Goal: Task Accomplishment & Management: Manage account settings

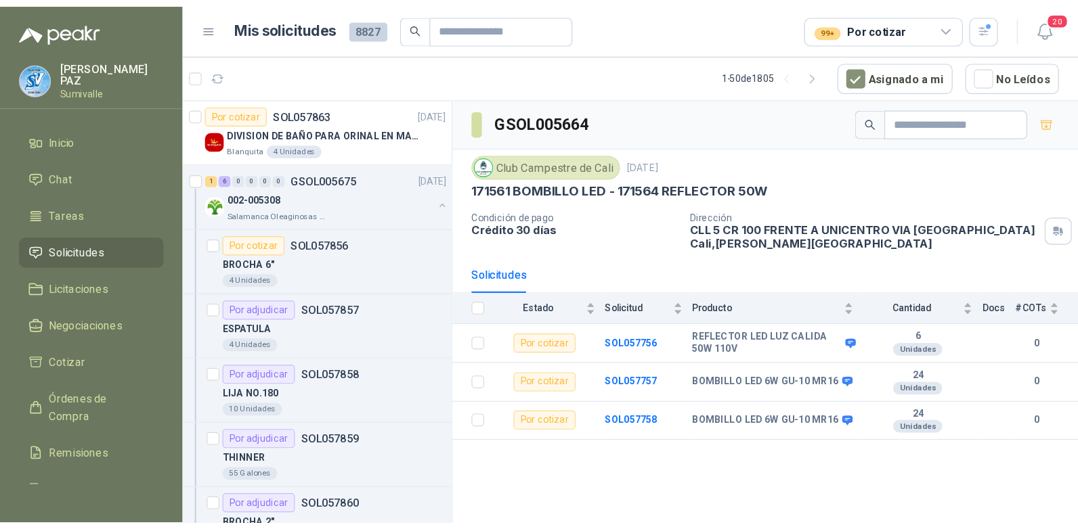
scroll to position [948, 0]
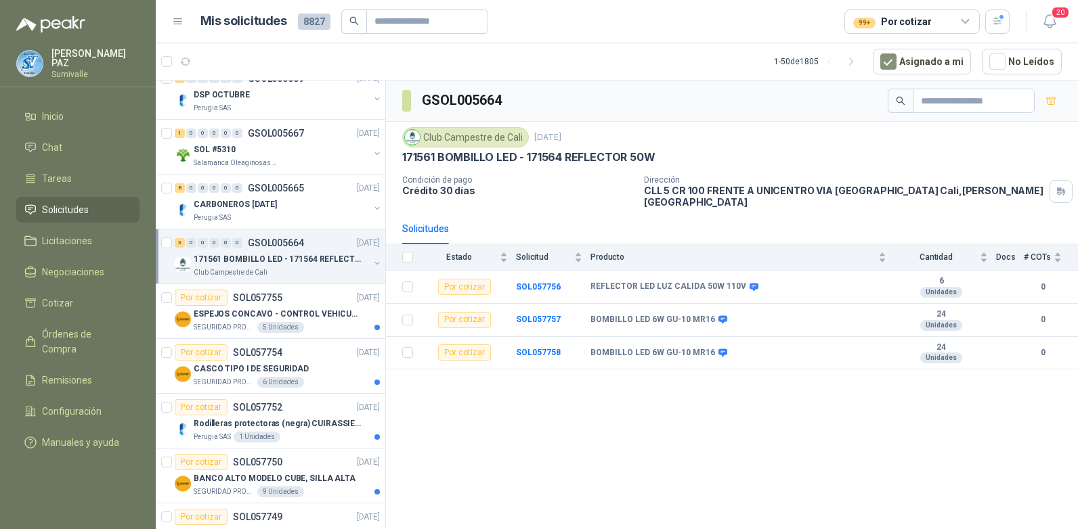
click at [53, 205] on span "Solicitudes" at bounding box center [65, 209] width 47 height 15
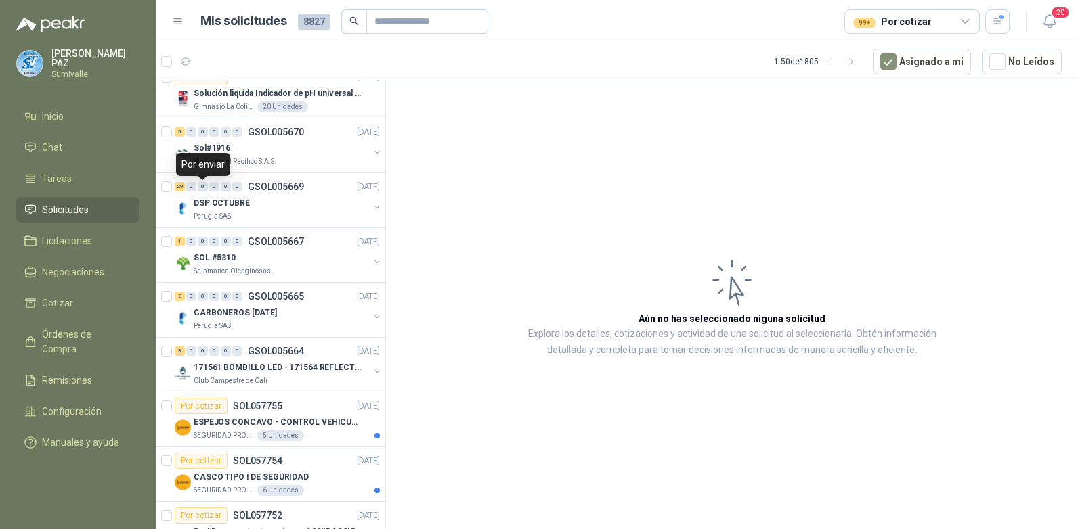
scroll to position [677, 0]
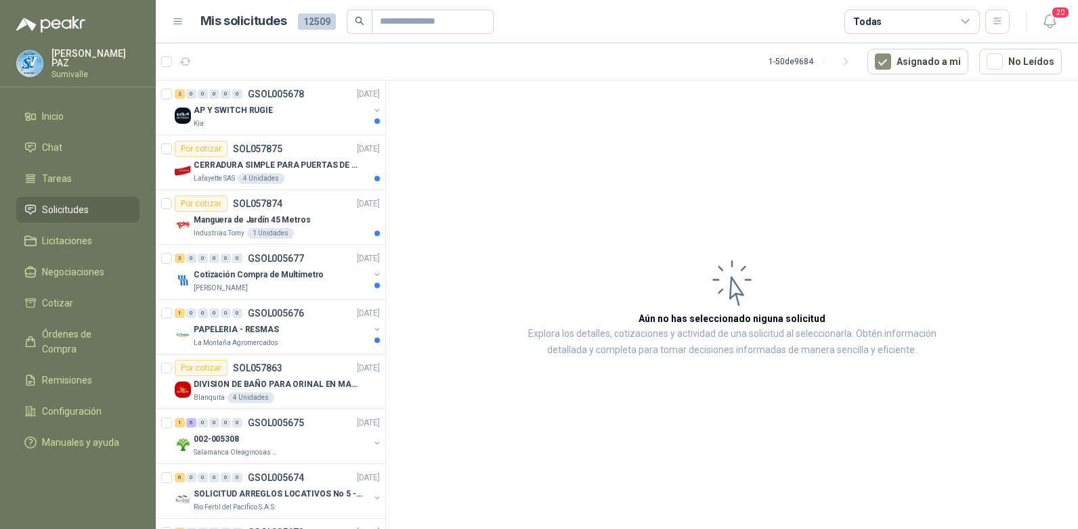
click at [943, 18] on div "Todas" at bounding box center [911, 21] width 135 height 24
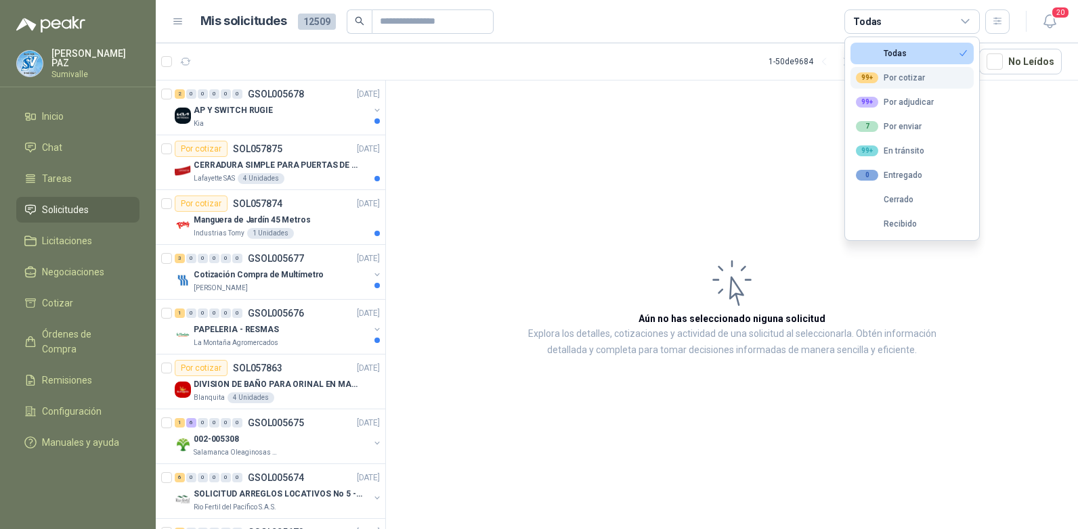
click at [896, 75] on div "99+ Por cotizar" at bounding box center [890, 77] width 69 height 11
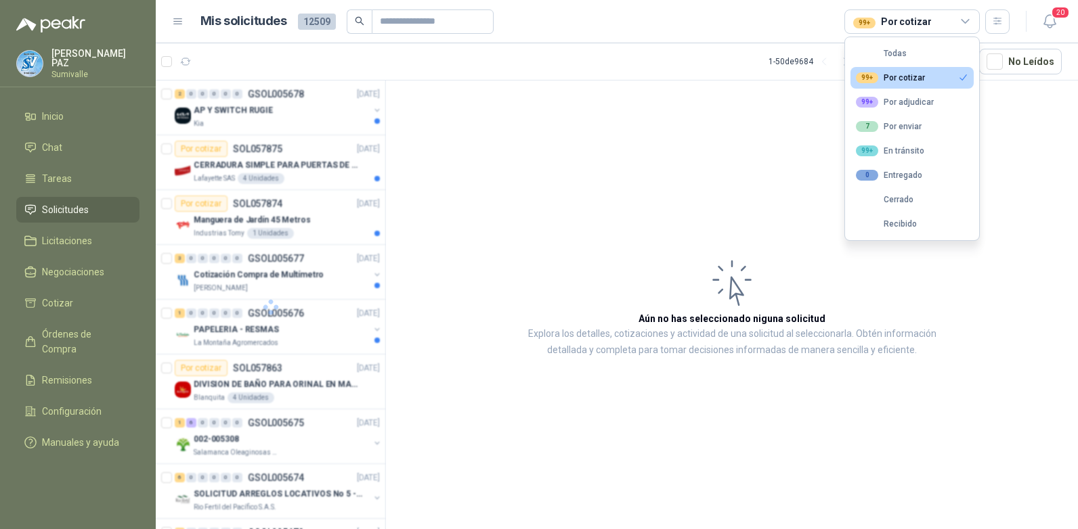
click at [787, 118] on article "Aún no has seleccionado niguna solicitud Explora los detalles, cotizaciones y a…" at bounding box center [732, 308] width 692 height 454
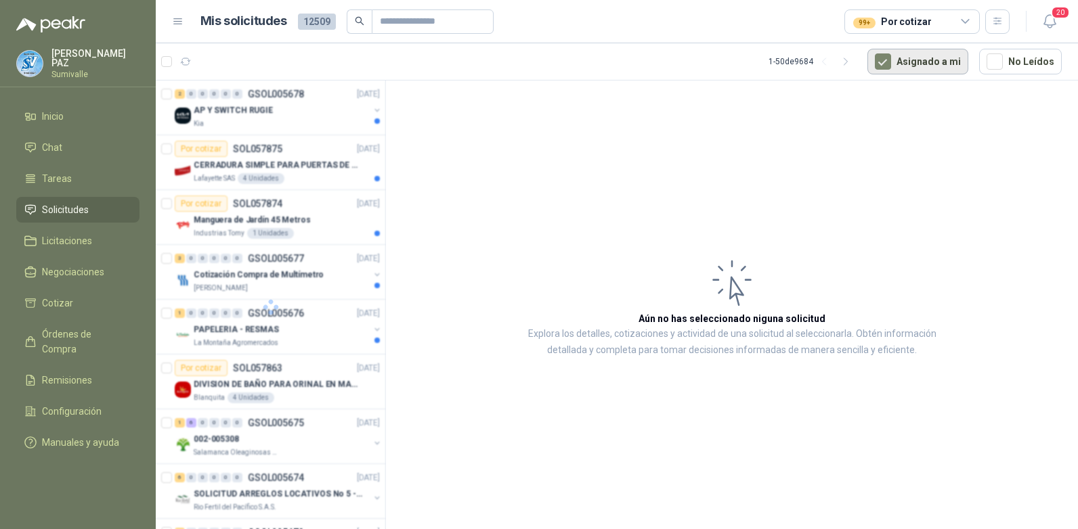
click at [902, 55] on button "Asignado a mi" at bounding box center [917, 62] width 101 height 26
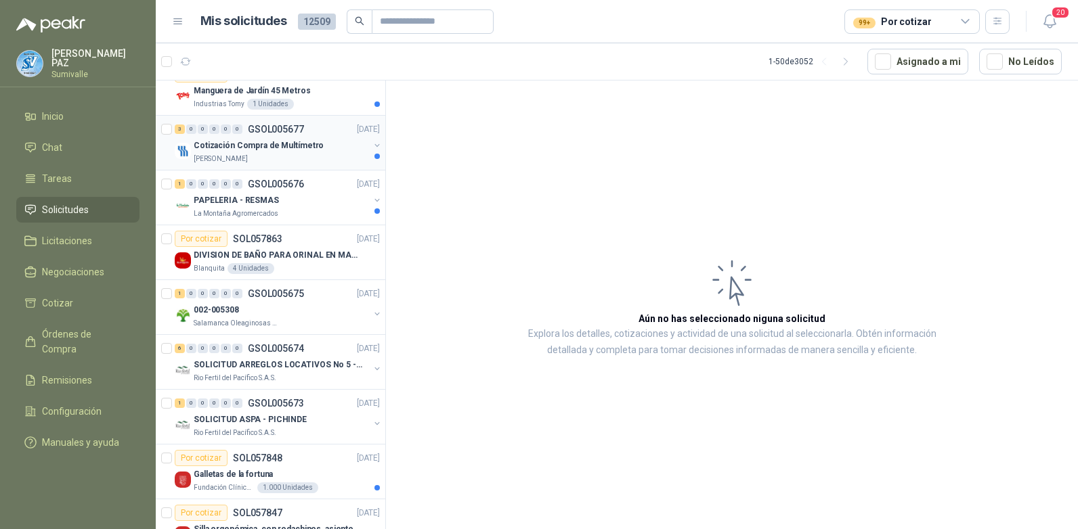
scroll to position [135, 0]
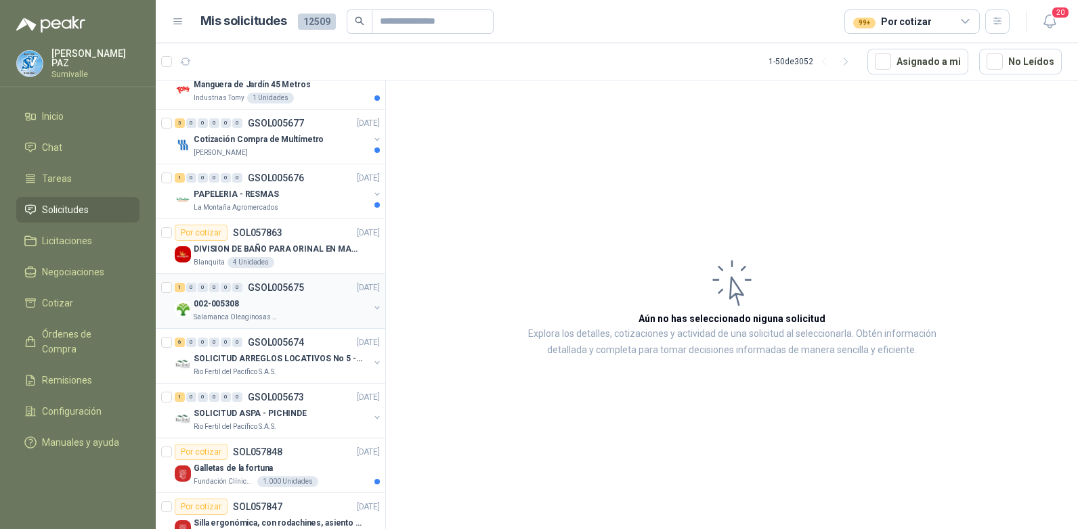
click at [258, 284] on p "GSOL005675" at bounding box center [276, 287] width 56 height 9
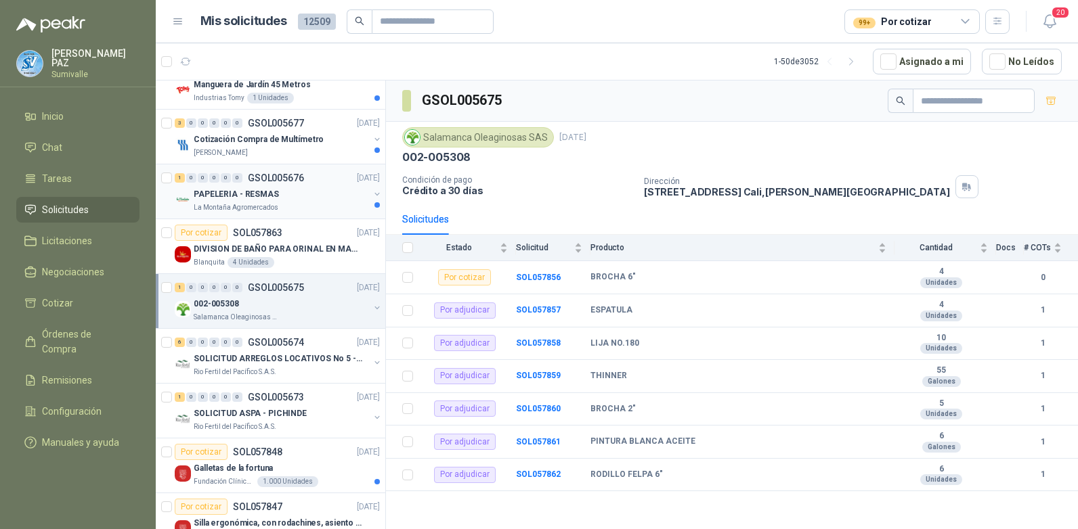
click at [258, 199] on p "PAPELERIA - RESMAS" at bounding box center [236, 194] width 85 height 13
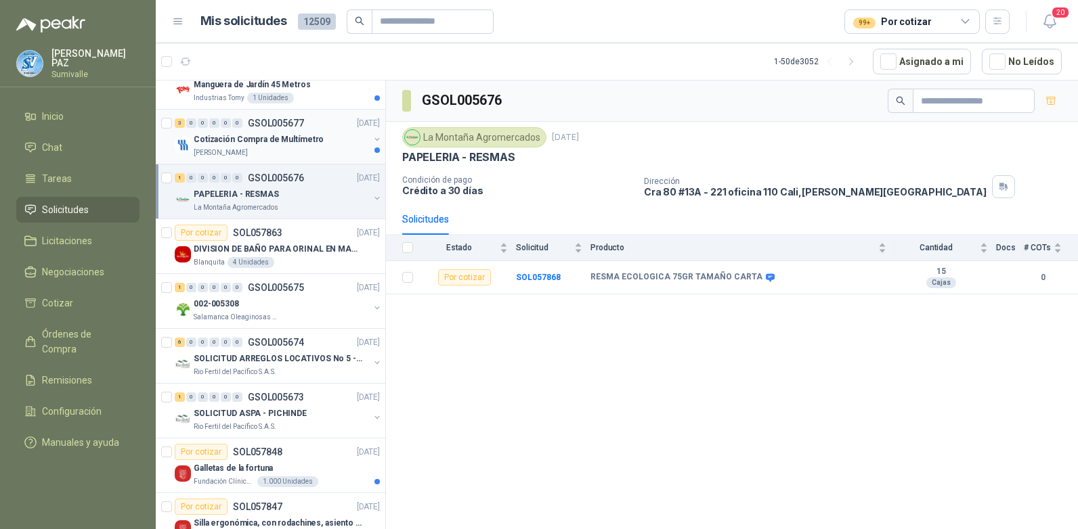
click at [269, 146] on p "Cotización Compra de Multímetro" at bounding box center [259, 139] width 130 height 13
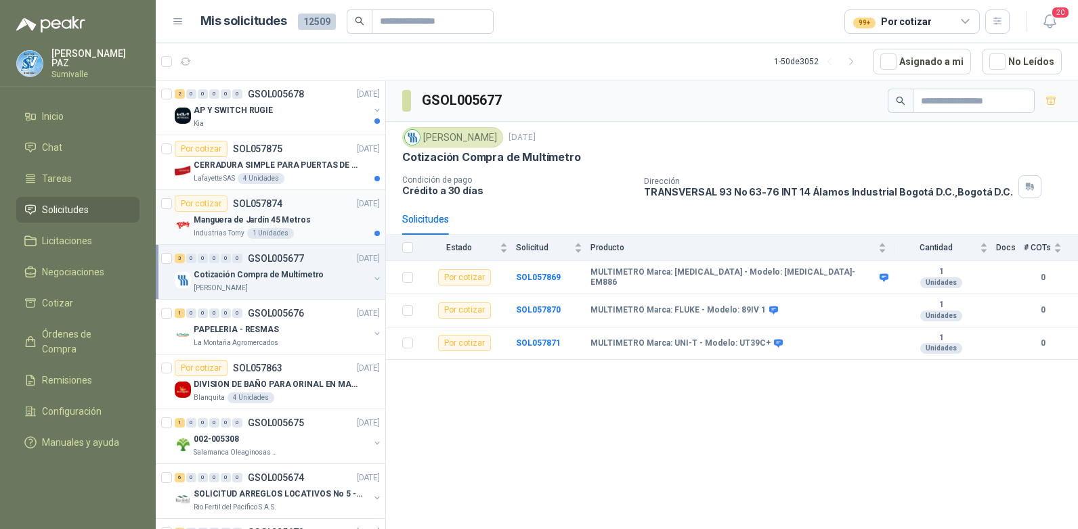
click at [281, 230] on div "1 Unidades" at bounding box center [270, 233] width 47 height 11
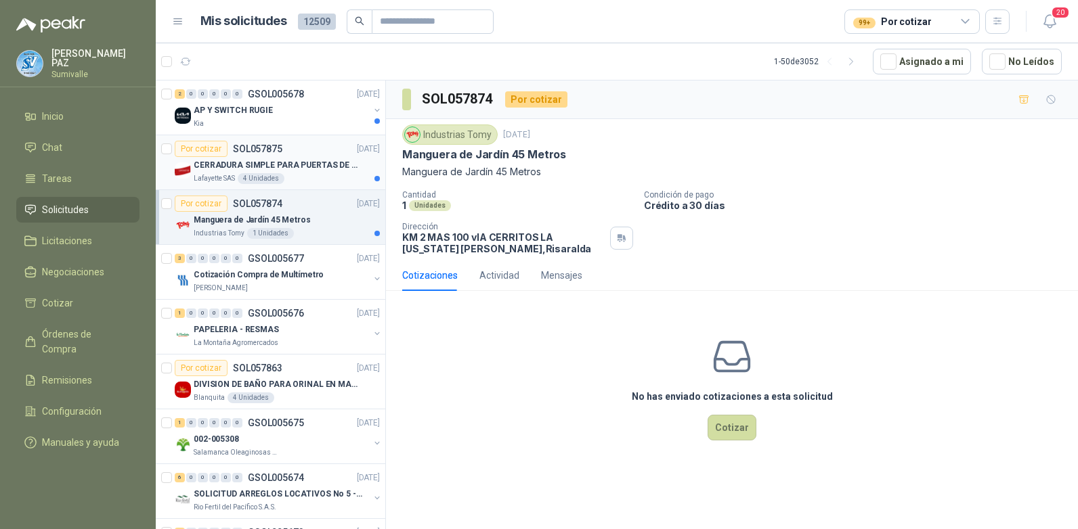
click at [310, 160] on p "CERRADURA SIMPLE PARA PUERTAS DE VIDRIO" at bounding box center [278, 165] width 169 height 13
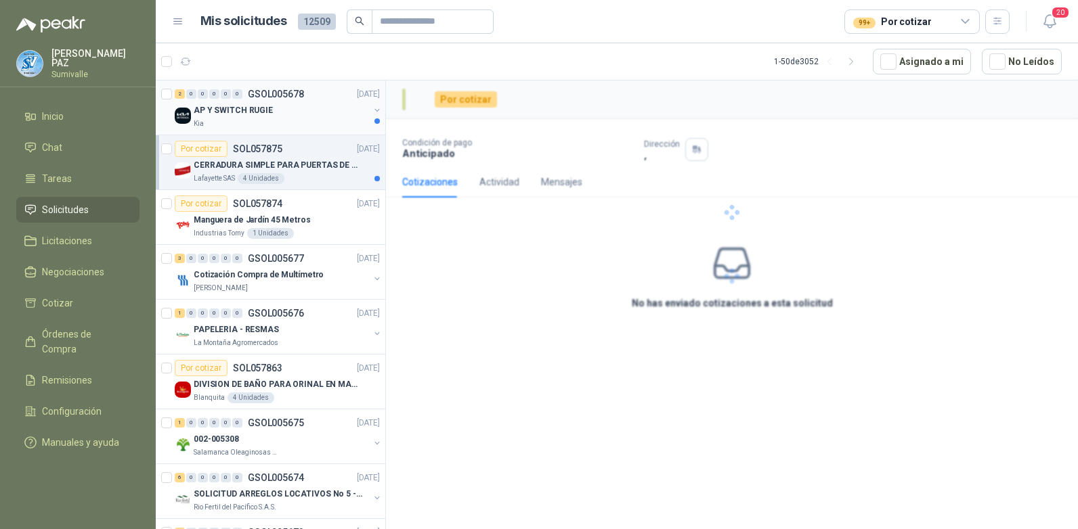
click at [304, 118] on div "Kia" at bounding box center [281, 123] width 175 height 11
